Goal: Task Accomplishment & Management: Use online tool/utility

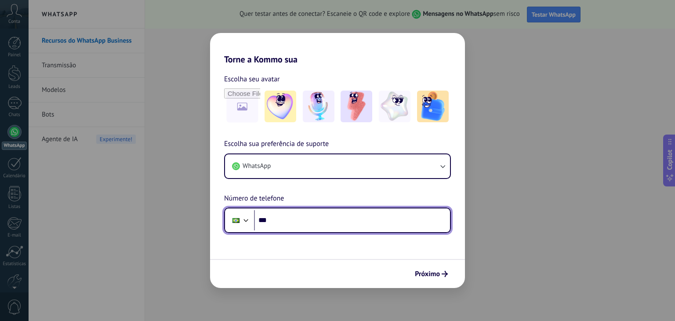
click at [272, 219] on input "***" at bounding box center [352, 220] width 196 height 20
type input "**********"
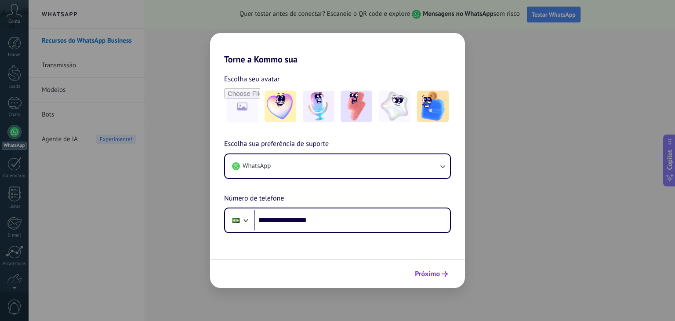
click at [432, 273] on span "Próximo" at bounding box center [427, 274] width 25 height 6
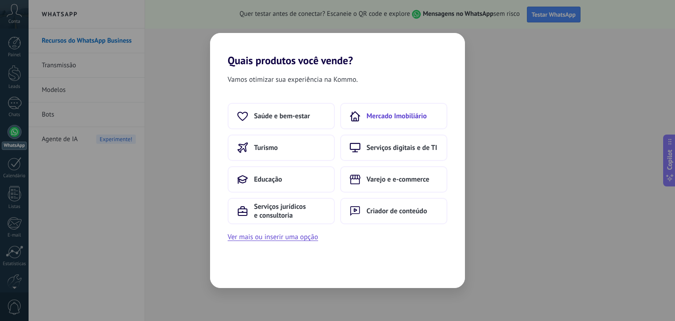
click at [403, 113] on span "Mercado Imobiliário" at bounding box center [396, 116] width 60 height 9
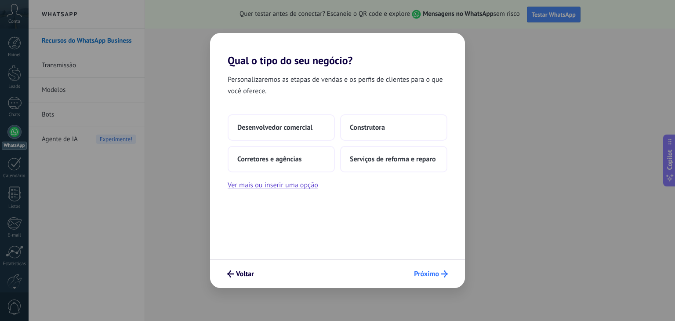
click at [438, 271] on span "Próximo" at bounding box center [426, 274] width 25 height 6
click at [424, 271] on span "Próximo" at bounding box center [426, 274] width 25 height 6
click at [437, 274] on span "Próximo" at bounding box center [426, 274] width 25 height 6
click at [299, 186] on button "Ver mais ou inserir uma opção" at bounding box center [273, 184] width 90 height 11
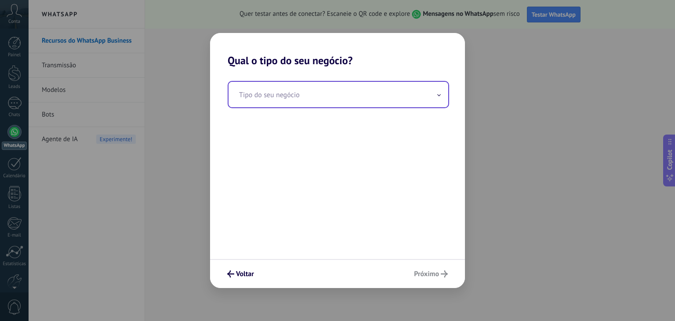
click at [438, 91] on span at bounding box center [439, 94] width 4 height 8
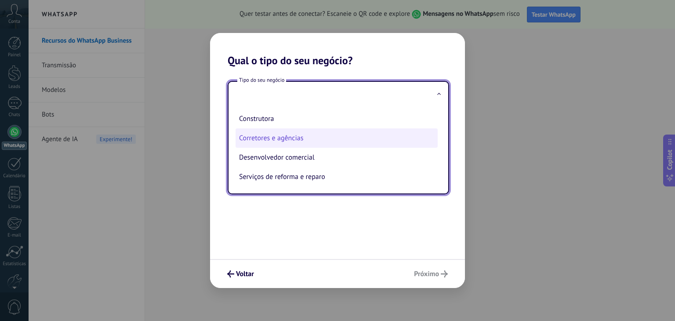
click at [306, 138] on li "Corretores e agências" at bounding box center [336, 137] width 202 height 19
type input "**********"
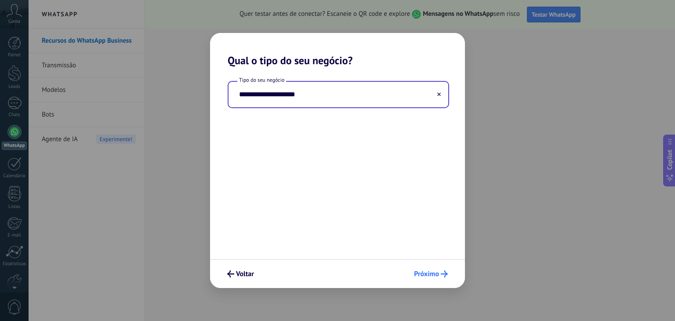
click at [426, 274] on span "Próximo" at bounding box center [426, 274] width 25 height 6
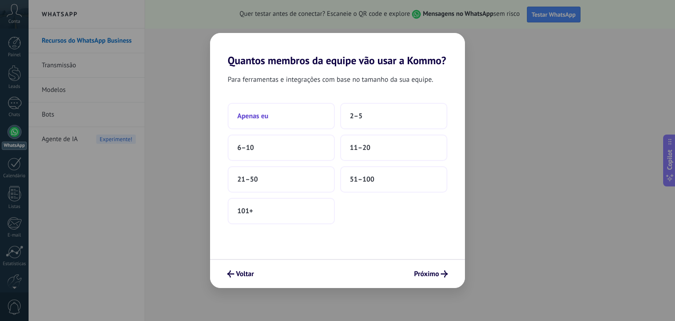
click at [247, 116] on span "Apenas eu" at bounding box center [252, 116] width 31 height 9
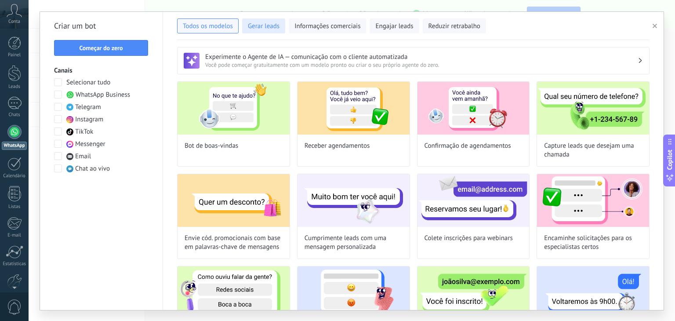
click at [258, 25] on span "Gerar leads" at bounding box center [264, 26] width 32 height 9
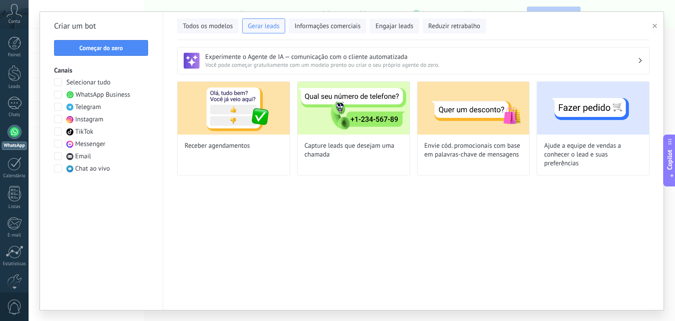
click at [11, 134] on div at bounding box center [14, 132] width 14 height 14
click at [17, 170] on link "Calendário" at bounding box center [14, 168] width 29 height 22
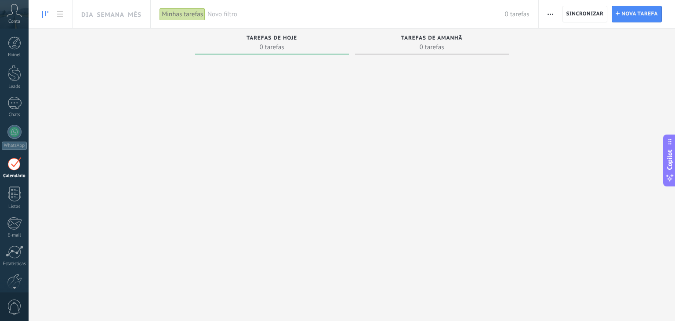
click at [15, 19] on span "Conta" at bounding box center [14, 22] width 12 height 6
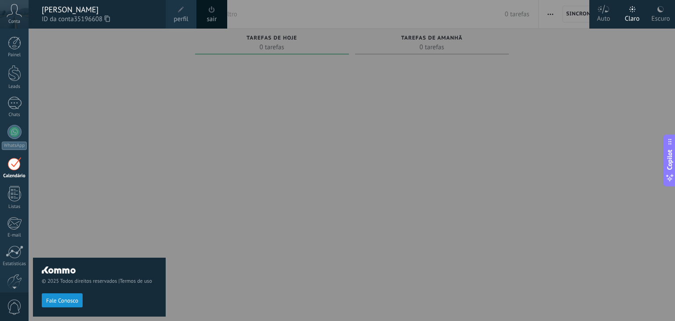
click at [232, 261] on div at bounding box center [366, 160] width 675 height 321
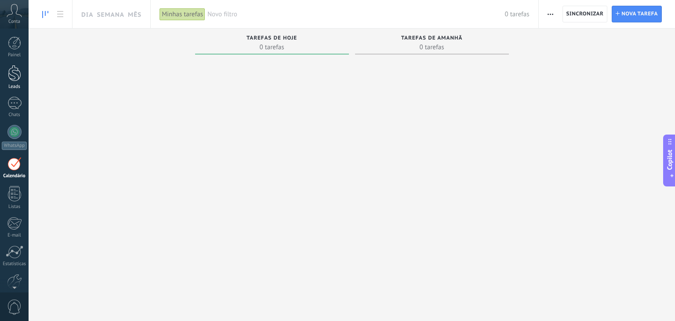
click at [14, 70] on div at bounding box center [14, 73] width 13 height 16
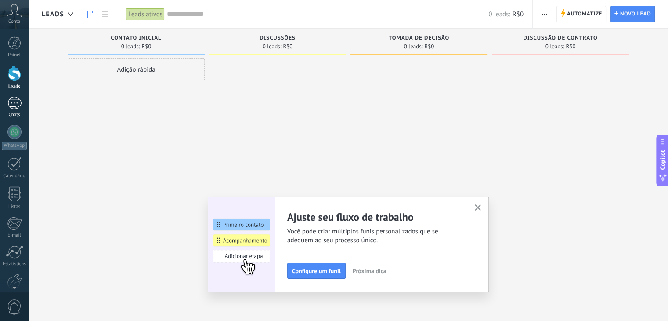
click at [15, 109] on link "Chats" at bounding box center [14, 107] width 29 height 21
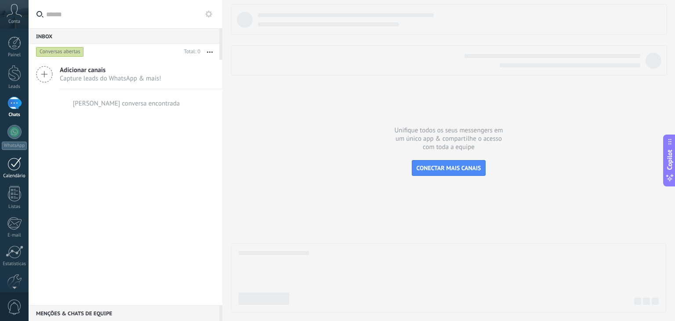
click at [14, 168] on div at bounding box center [14, 164] width 14 height 14
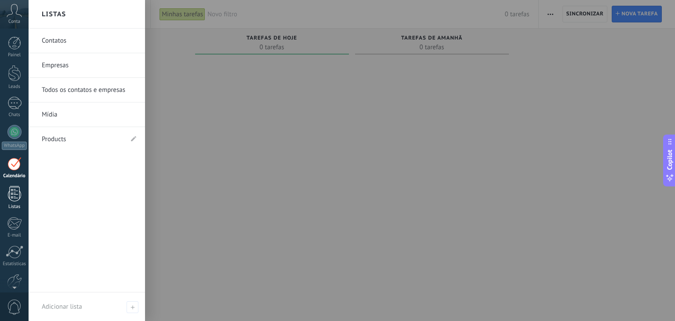
click at [15, 197] on div at bounding box center [14, 193] width 13 height 15
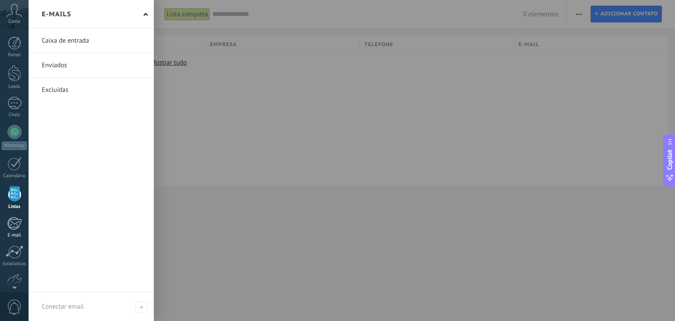
click at [16, 220] on div at bounding box center [14, 223] width 14 height 13
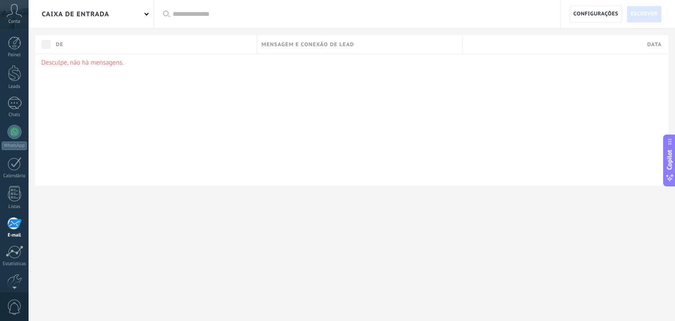
scroll to position [44, 0]
click at [14, 96] on link "WhatsApp" at bounding box center [14, 92] width 29 height 25
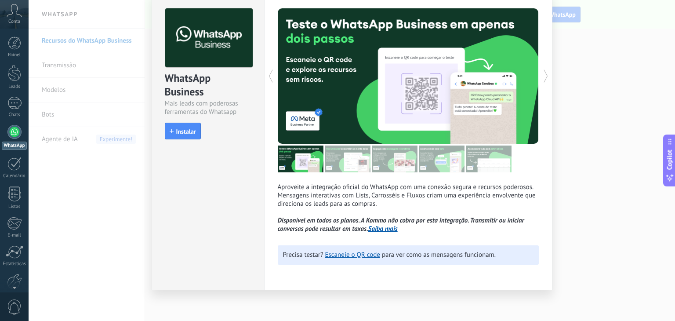
scroll to position [39, 0]
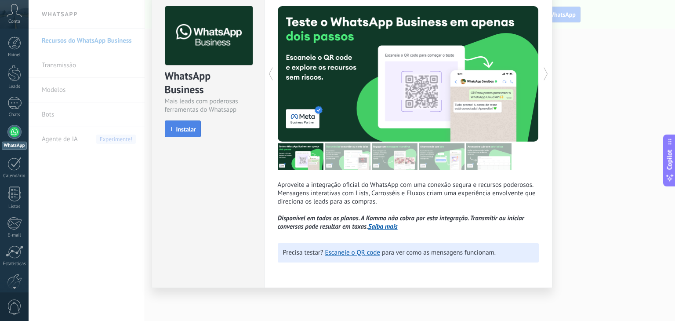
click at [180, 133] on button "Instalar" at bounding box center [183, 128] width 36 height 17
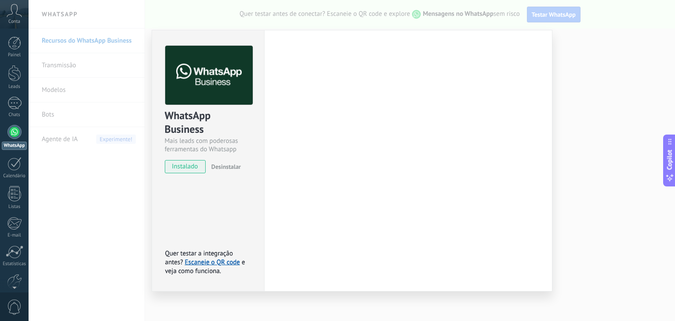
scroll to position [0, 0]
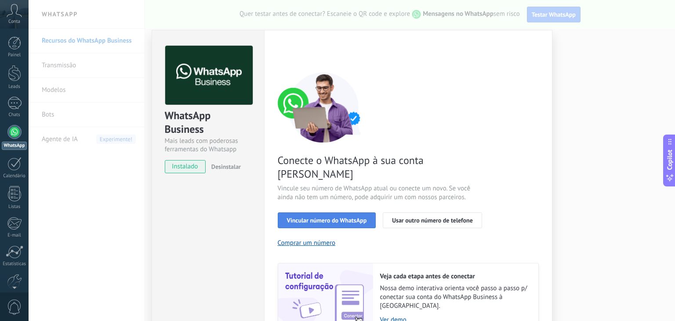
click at [345, 217] on span "Vincular número do WhatsApp" at bounding box center [327, 220] width 80 height 6
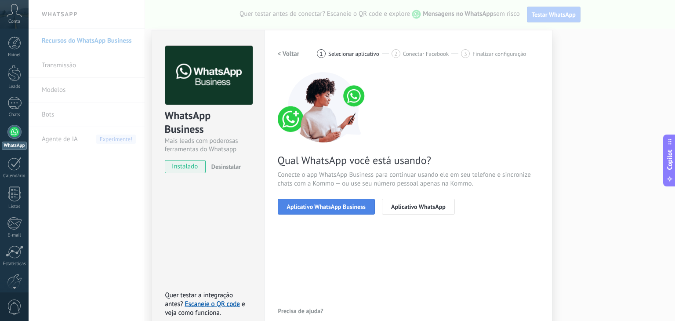
click at [346, 208] on span "Aplicativo WhatsApp Business" at bounding box center [326, 206] width 79 height 6
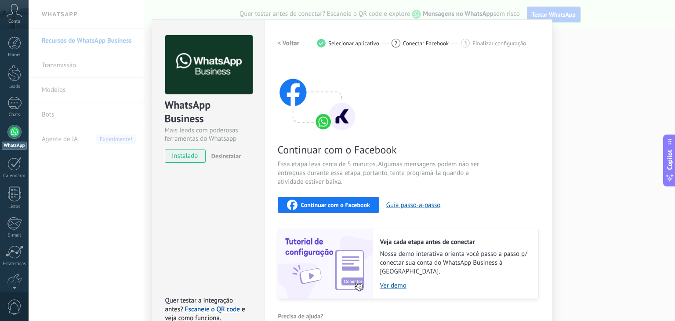
scroll to position [21, 0]
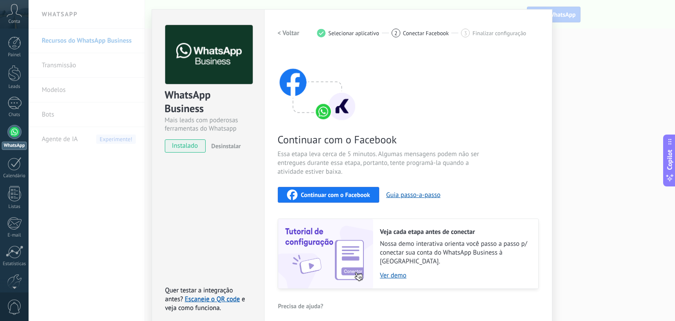
click at [344, 195] on span "Continuar com o Facebook" at bounding box center [335, 195] width 69 height 6
click at [212, 54] on img at bounding box center [208, 54] width 87 height 59
click at [347, 190] on div "Continuar com o Facebook" at bounding box center [328, 194] width 83 height 11
click at [564, 116] on div "WhatsApp Business Mais leads com poderosas ferramentas do Whatsapp instalado De…" at bounding box center [352, 160] width 646 height 321
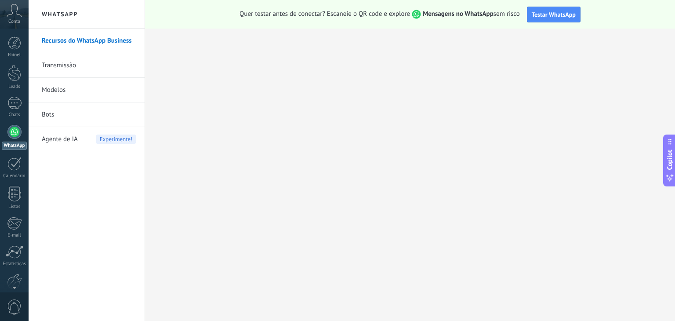
scroll to position [0, 0]
